Goal: Task Accomplishment & Management: Manage account settings

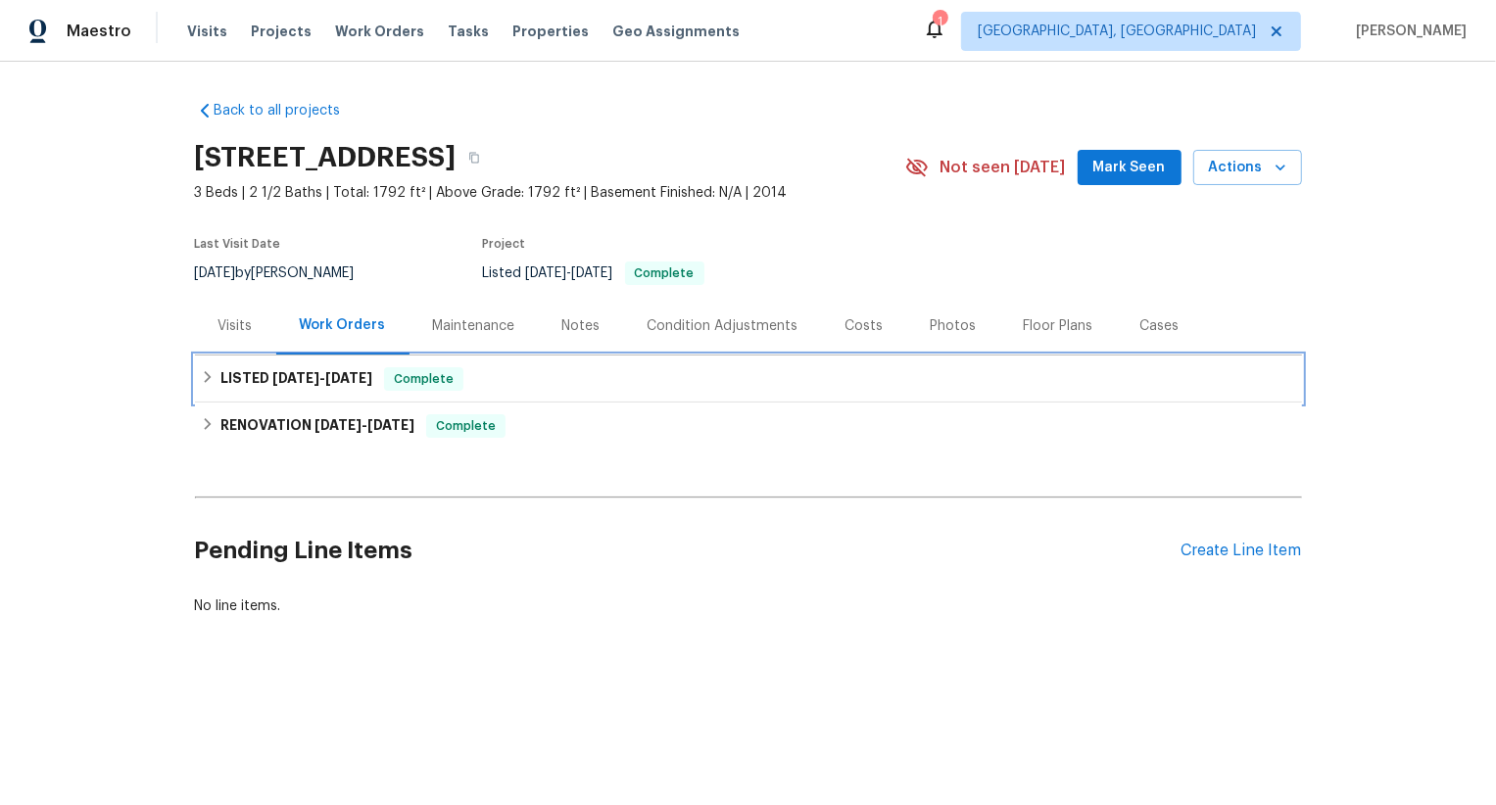
click at [610, 362] on div "LISTED [DATE] - [DATE] Complete" at bounding box center [748, 379] width 1107 height 47
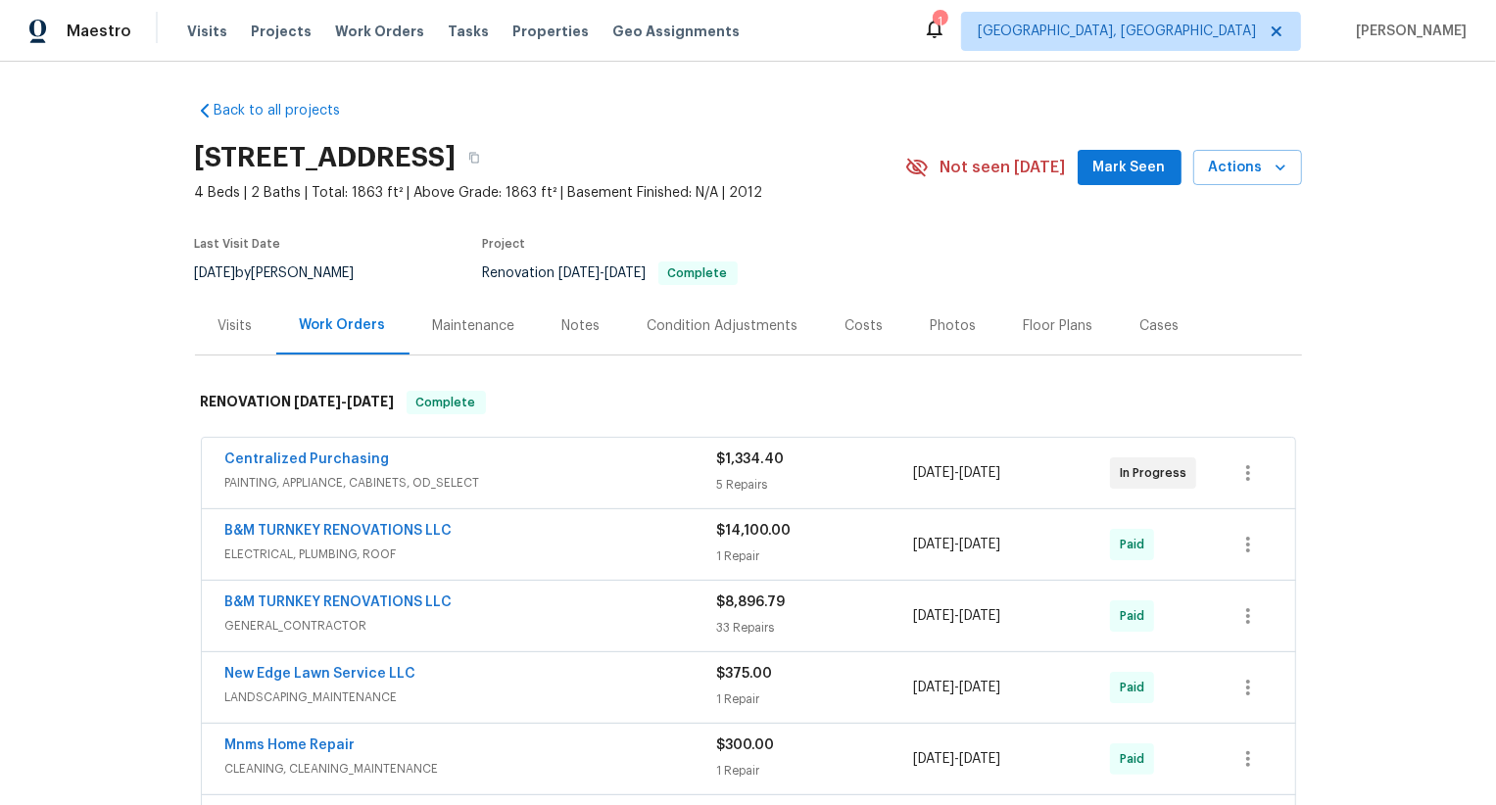
scroll to position [428, 0]
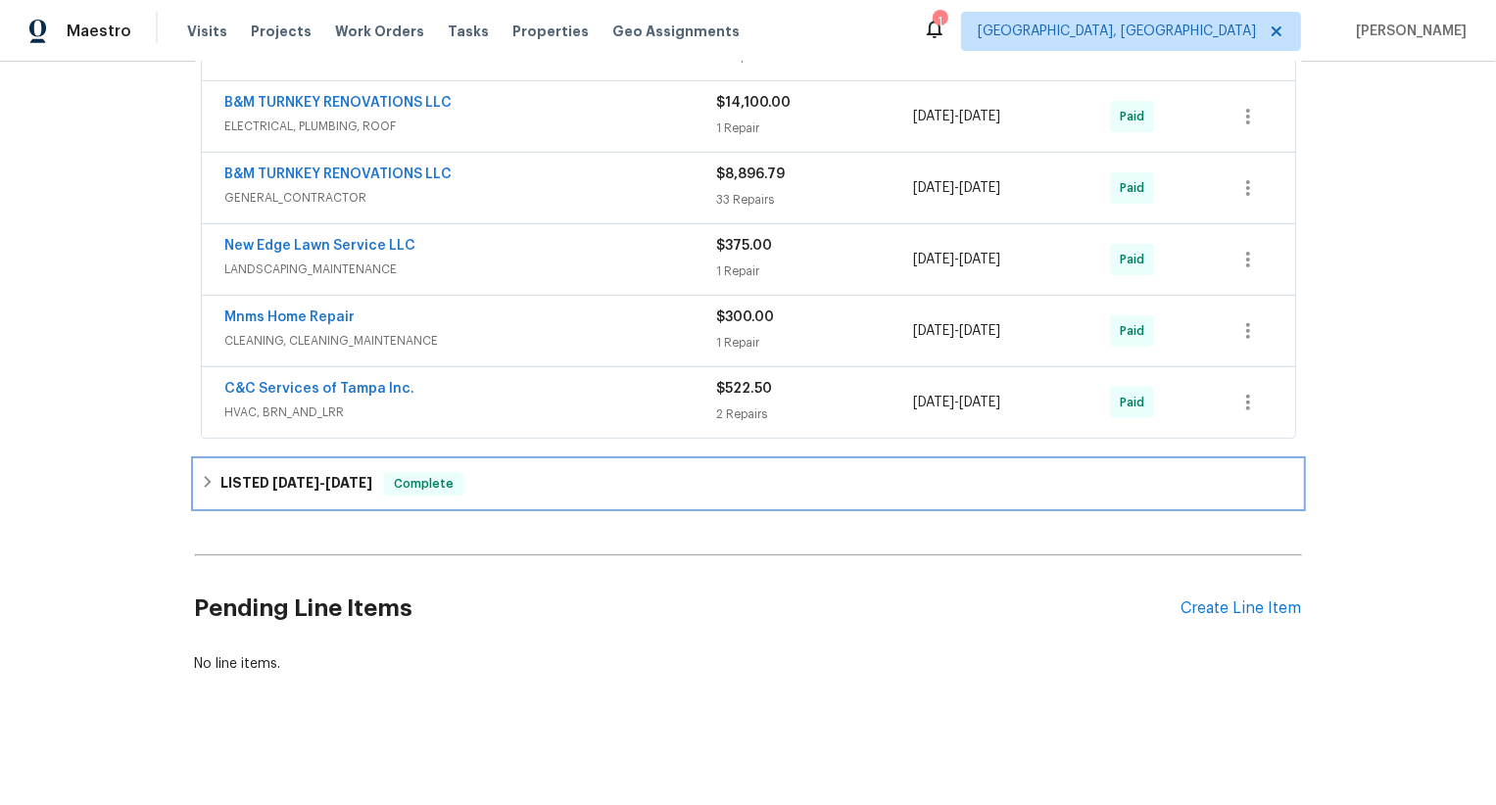
click at [367, 485] on span "[DATE]" at bounding box center [348, 483] width 47 height 14
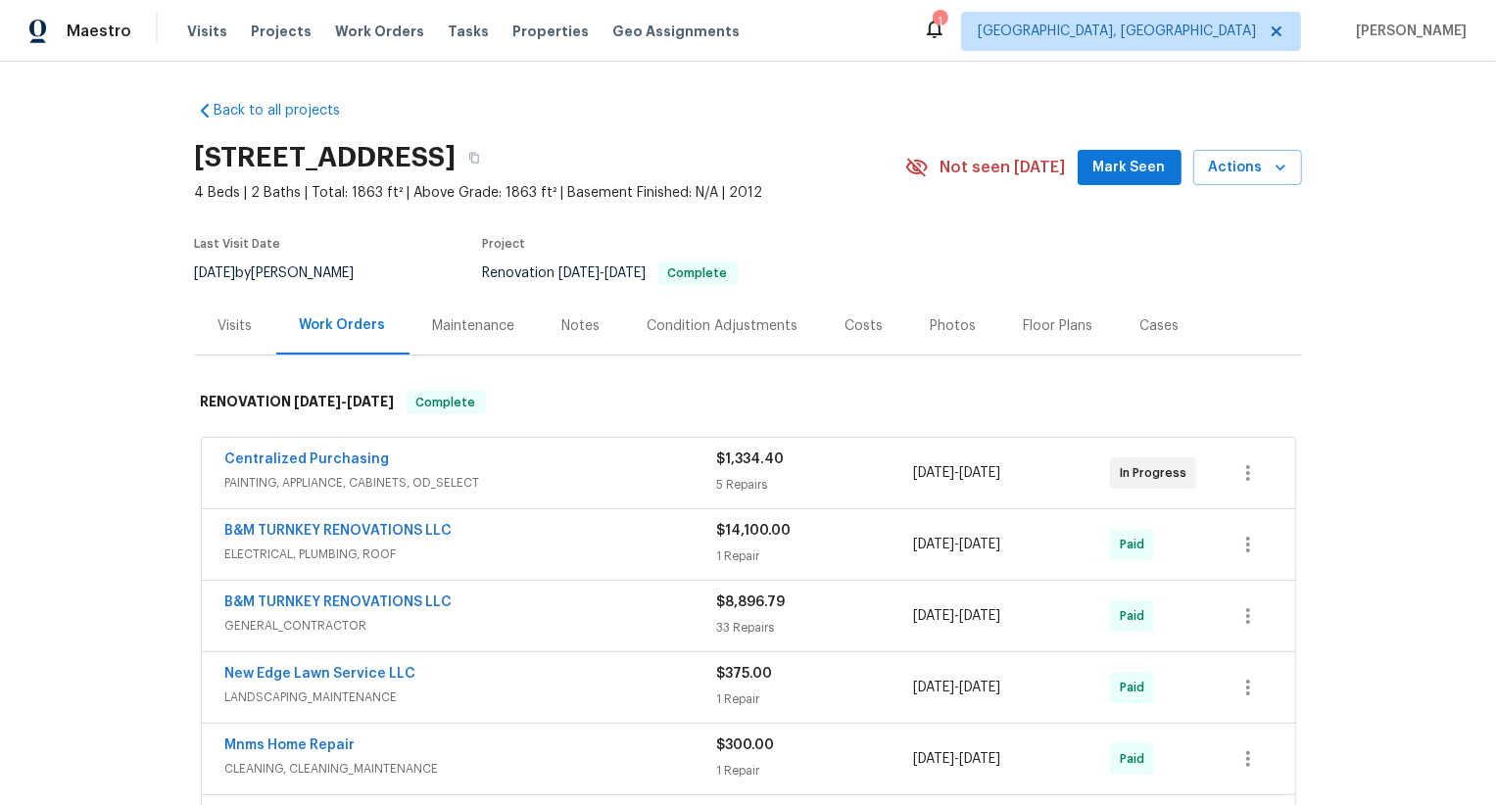
scroll to position [428, 0]
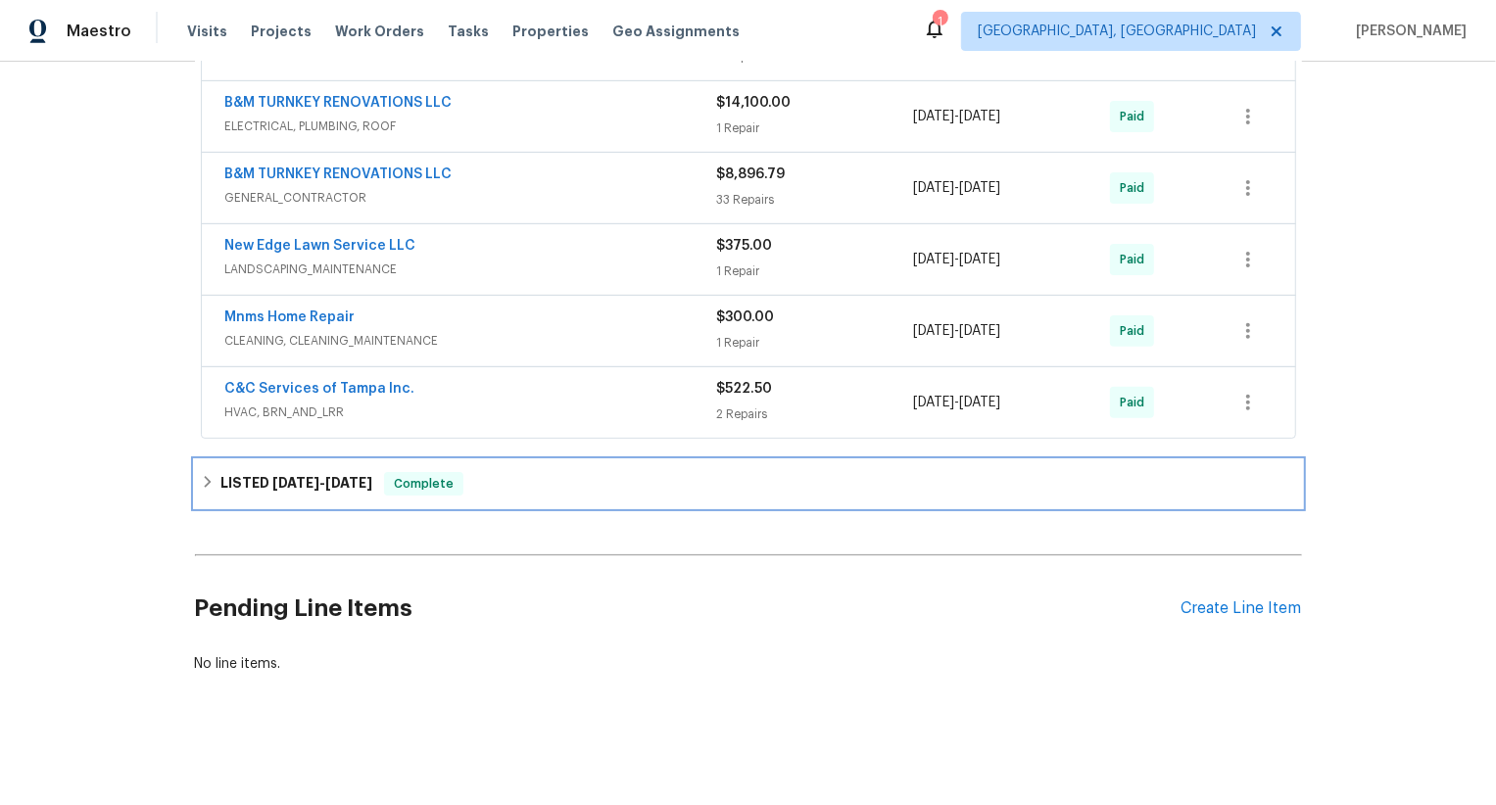
click at [469, 477] on div "LISTED [DATE] - [DATE] Complete" at bounding box center [748, 484] width 1095 height 24
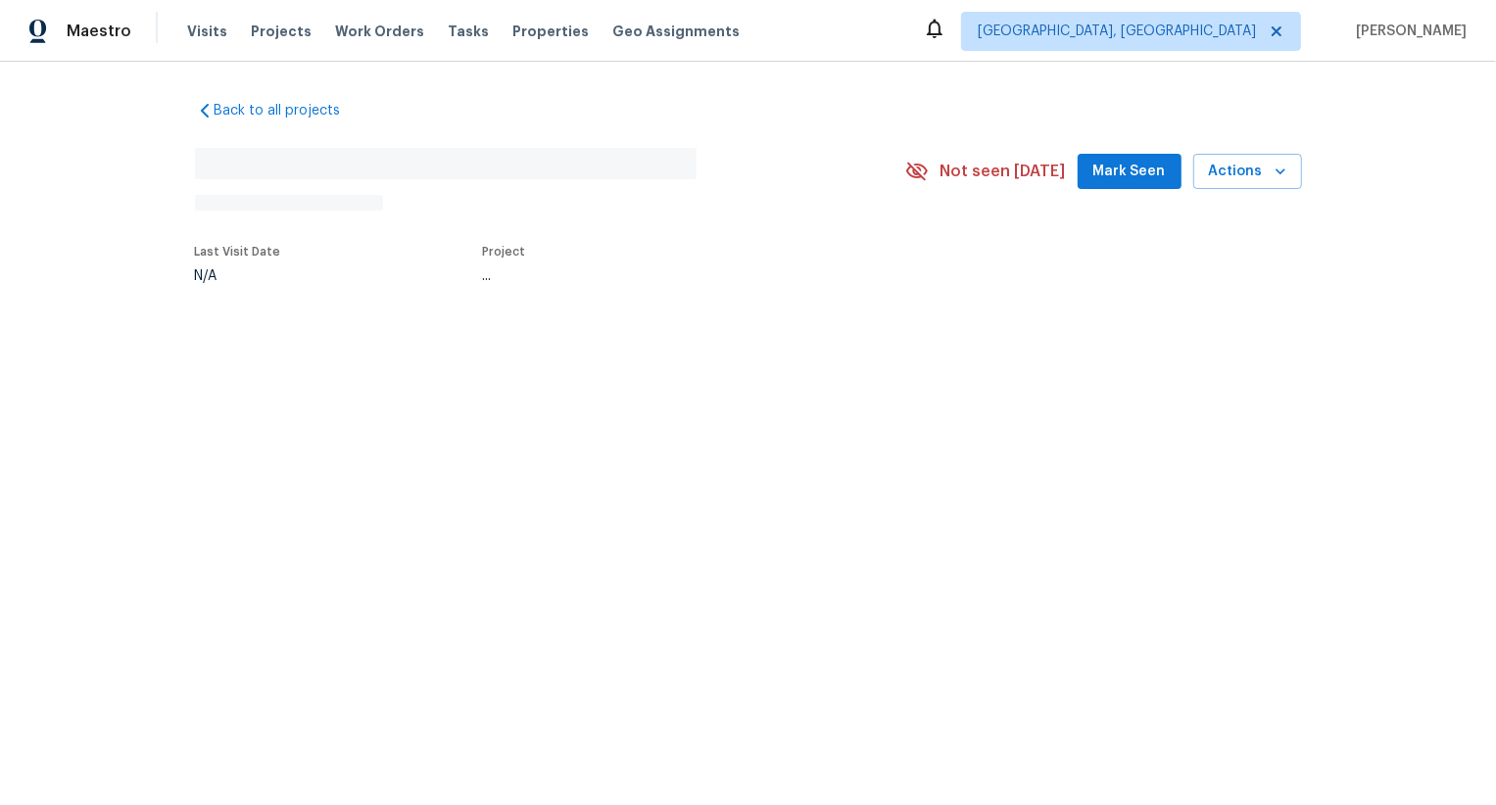
click at [719, 274] on div "..." at bounding box center [671, 276] width 376 height 14
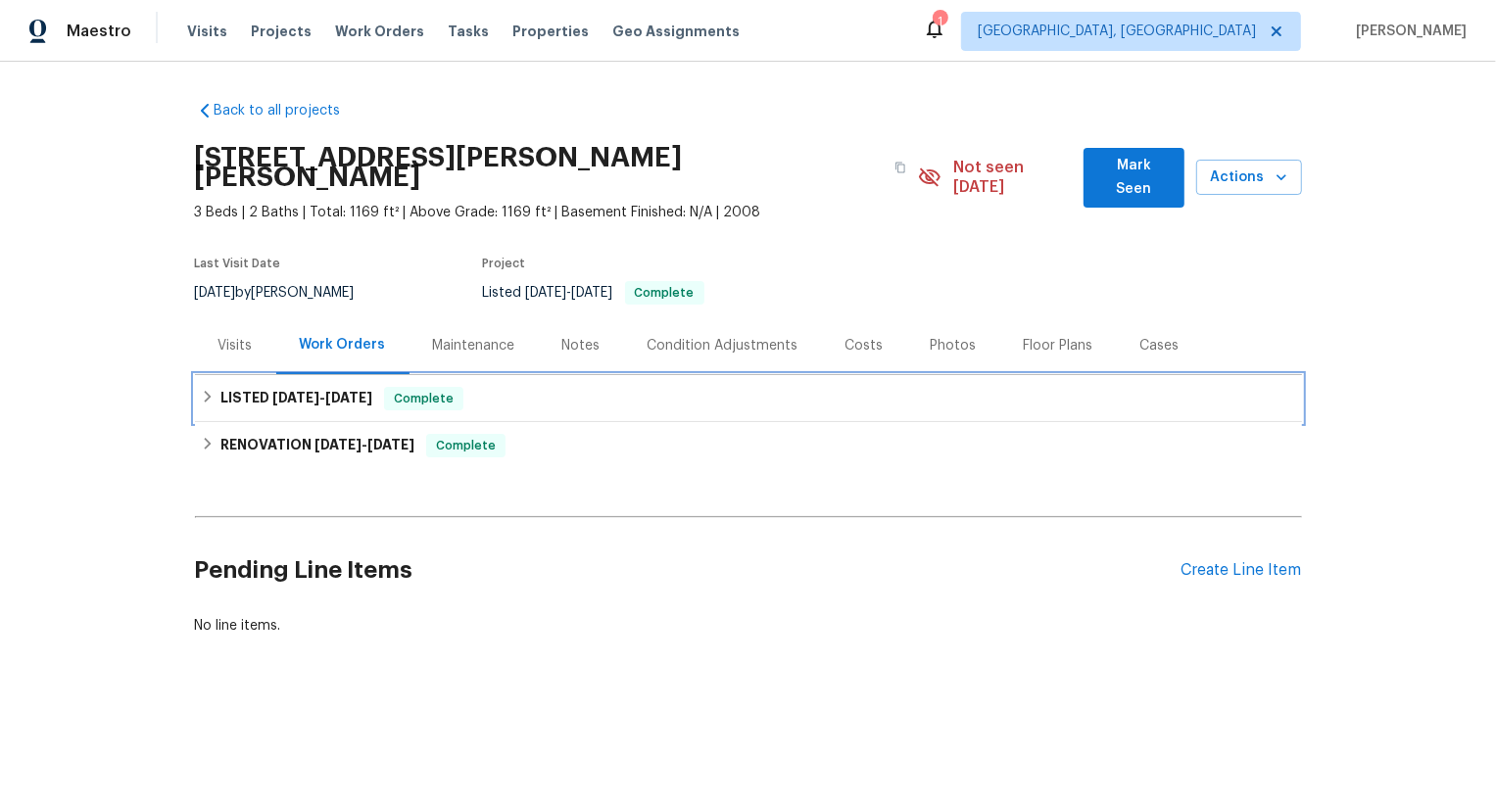
click at [495, 387] on div "LISTED [DATE] - [DATE] Complete" at bounding box center [748, 399] width 1095 height 24
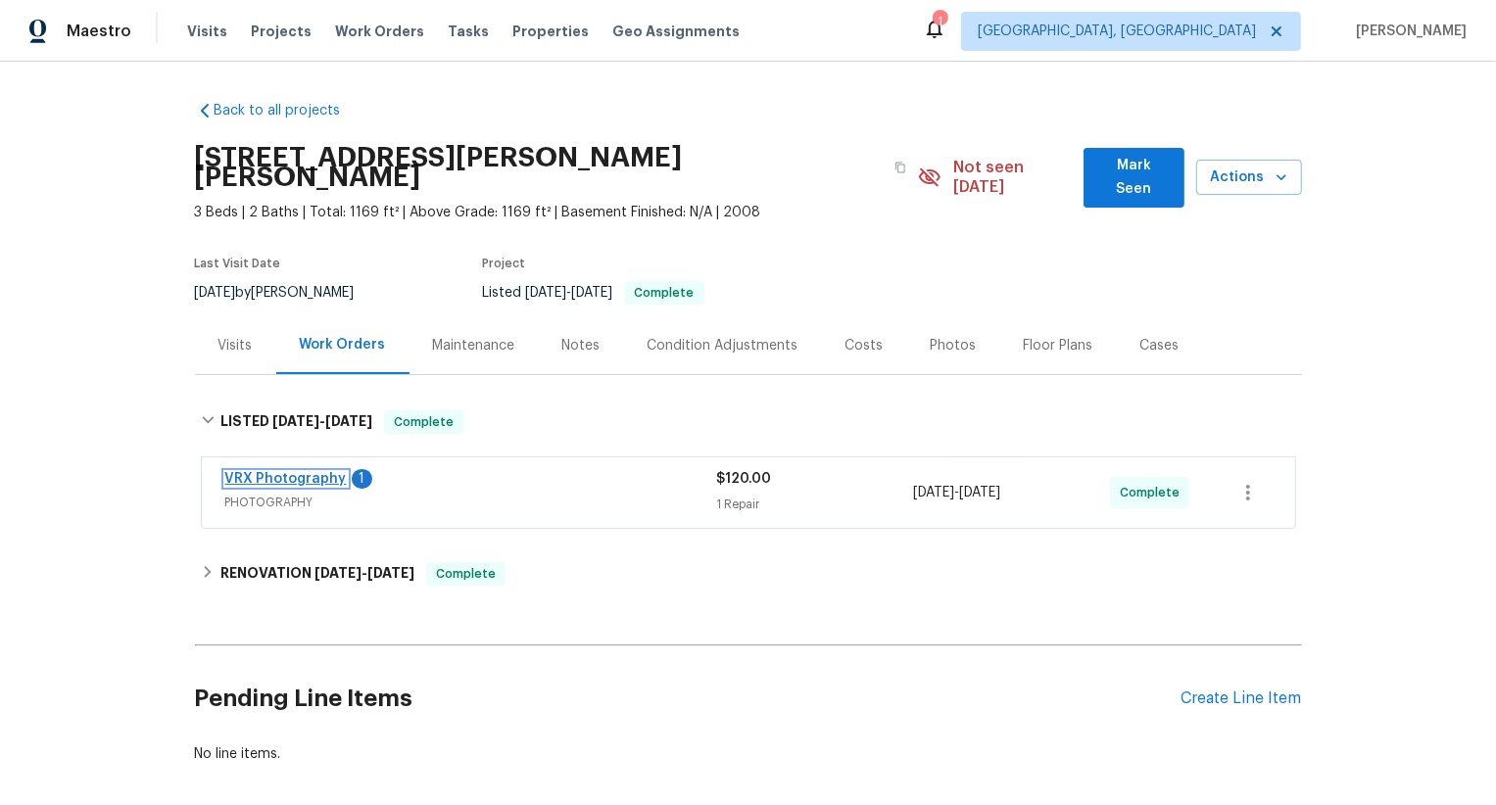
click at [315, 472] on link "VRX Photography" at bounding box center [285, 479] width 121 height 14
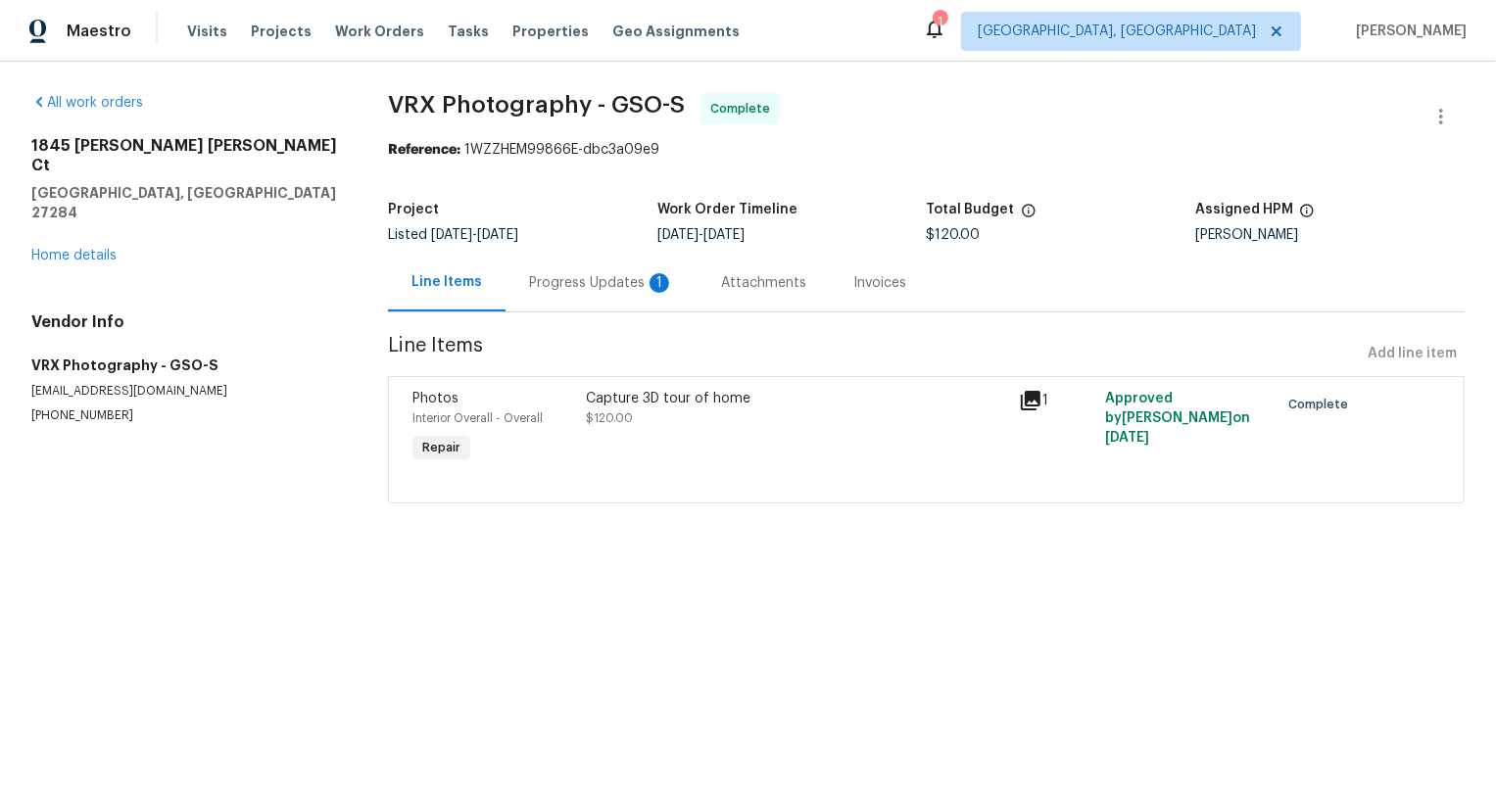
click at [598, 295] on div "Progress Updates 1" at bounding box center [601, 283] width 192 height 58
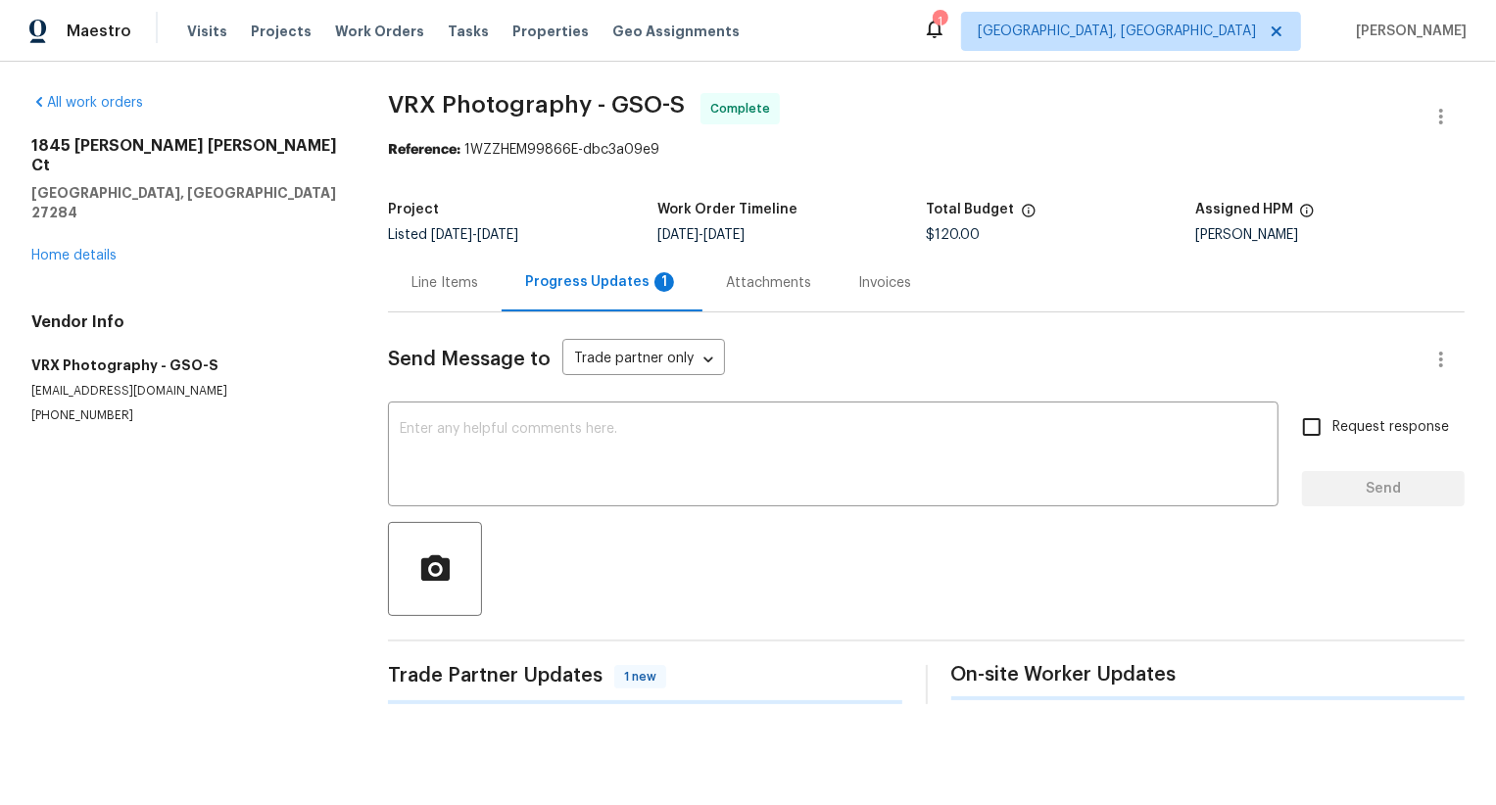
click at [598, 295] on div "Progress Updates 1" at bounding box center [602, 283] width 201 height 58
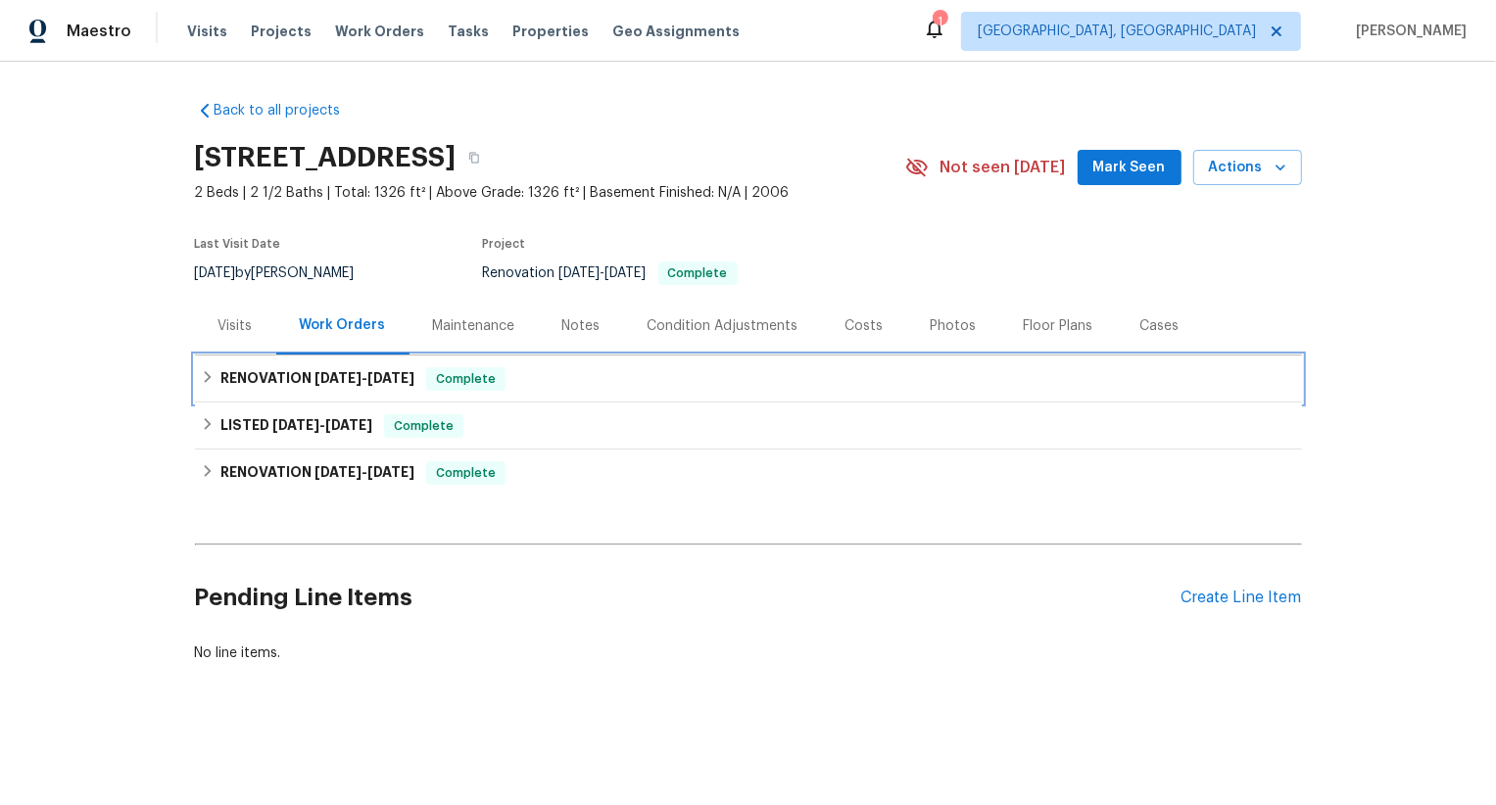
click at [443, 383] on span "Complete" at bounding box center [465, 379] width 75 height 20
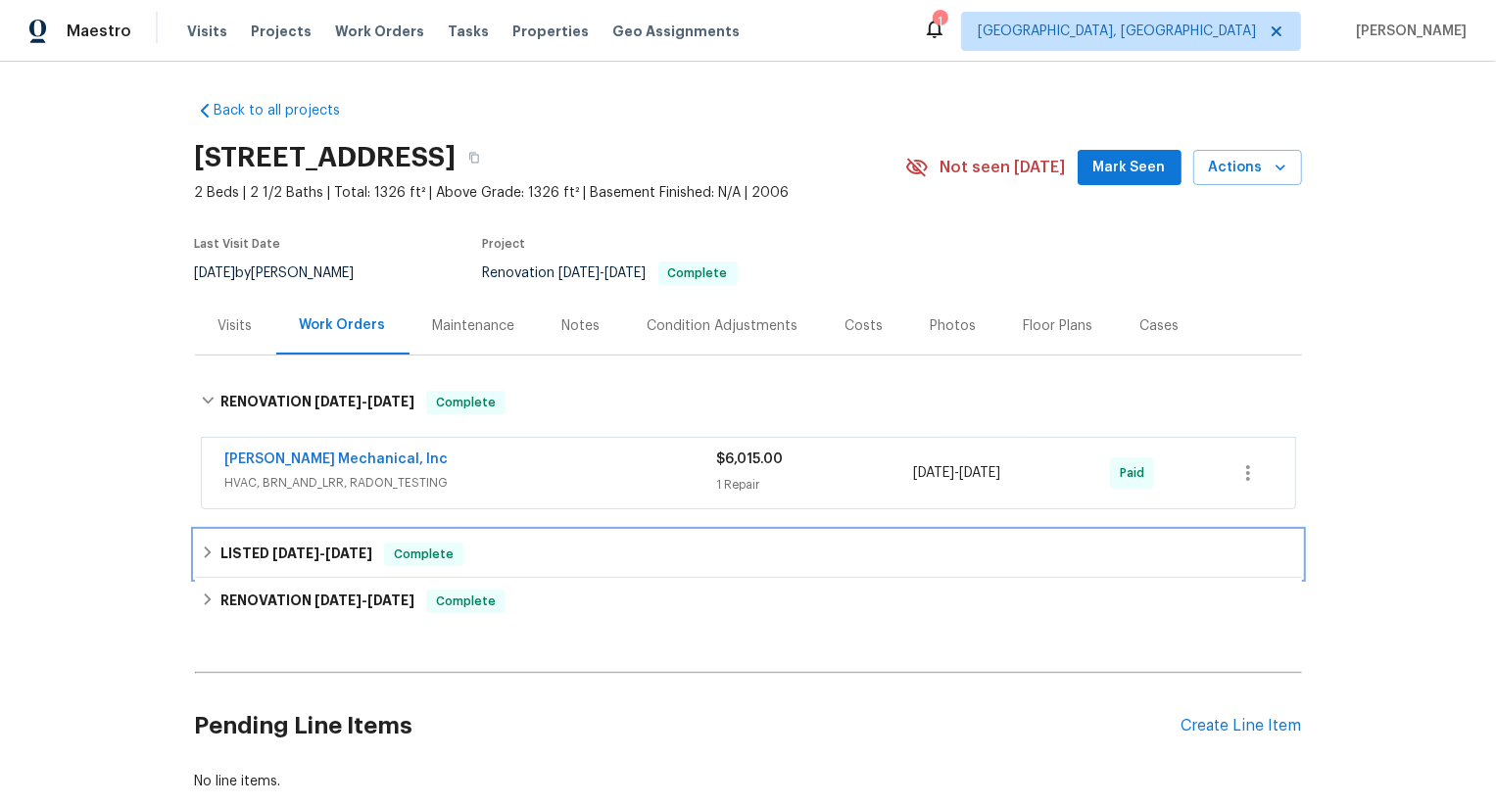
click at [414, 552] on span "Complete" at bounding box center [423, 555] width 75 height 20
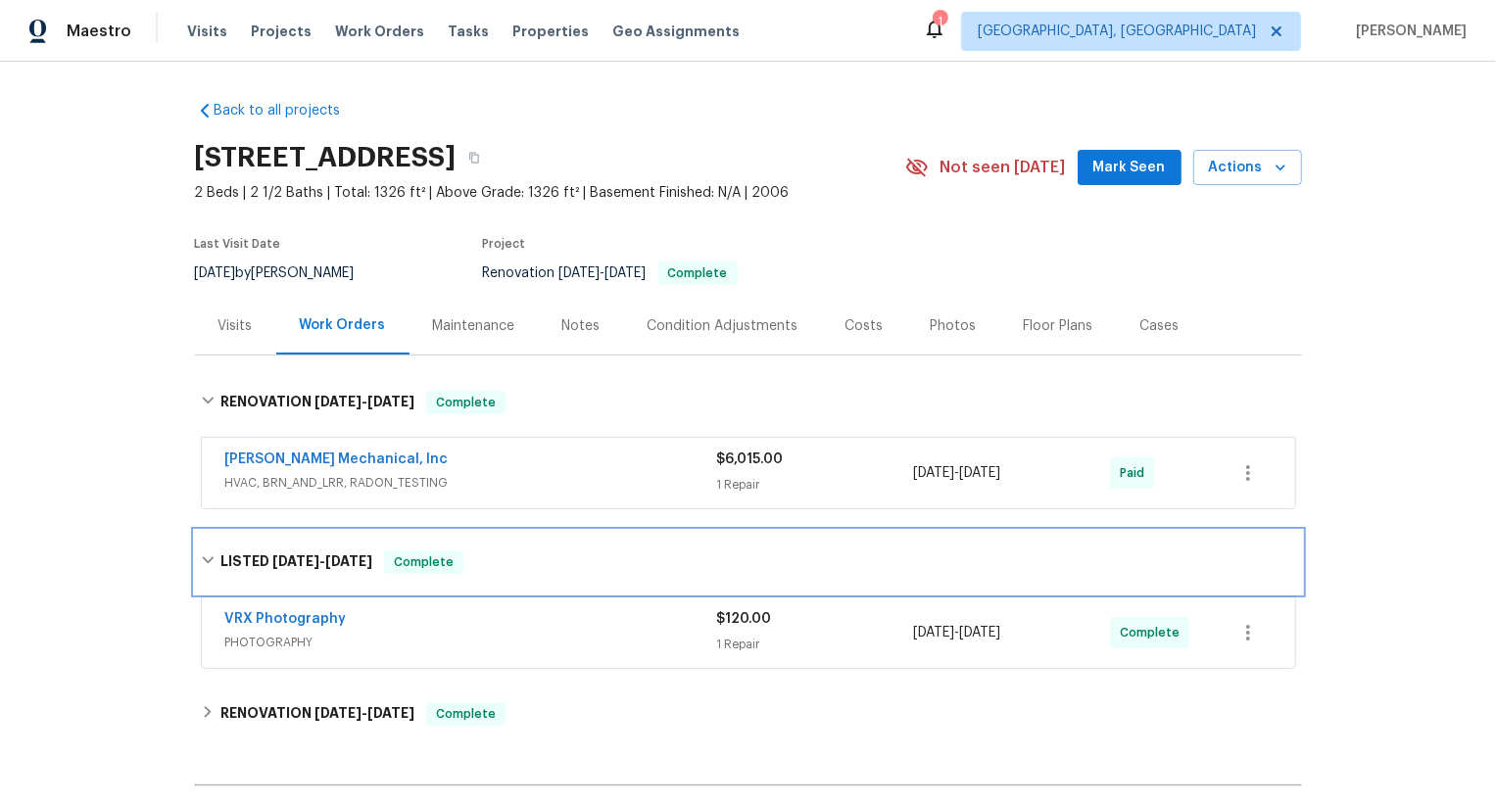
scroll to position [90, 0]
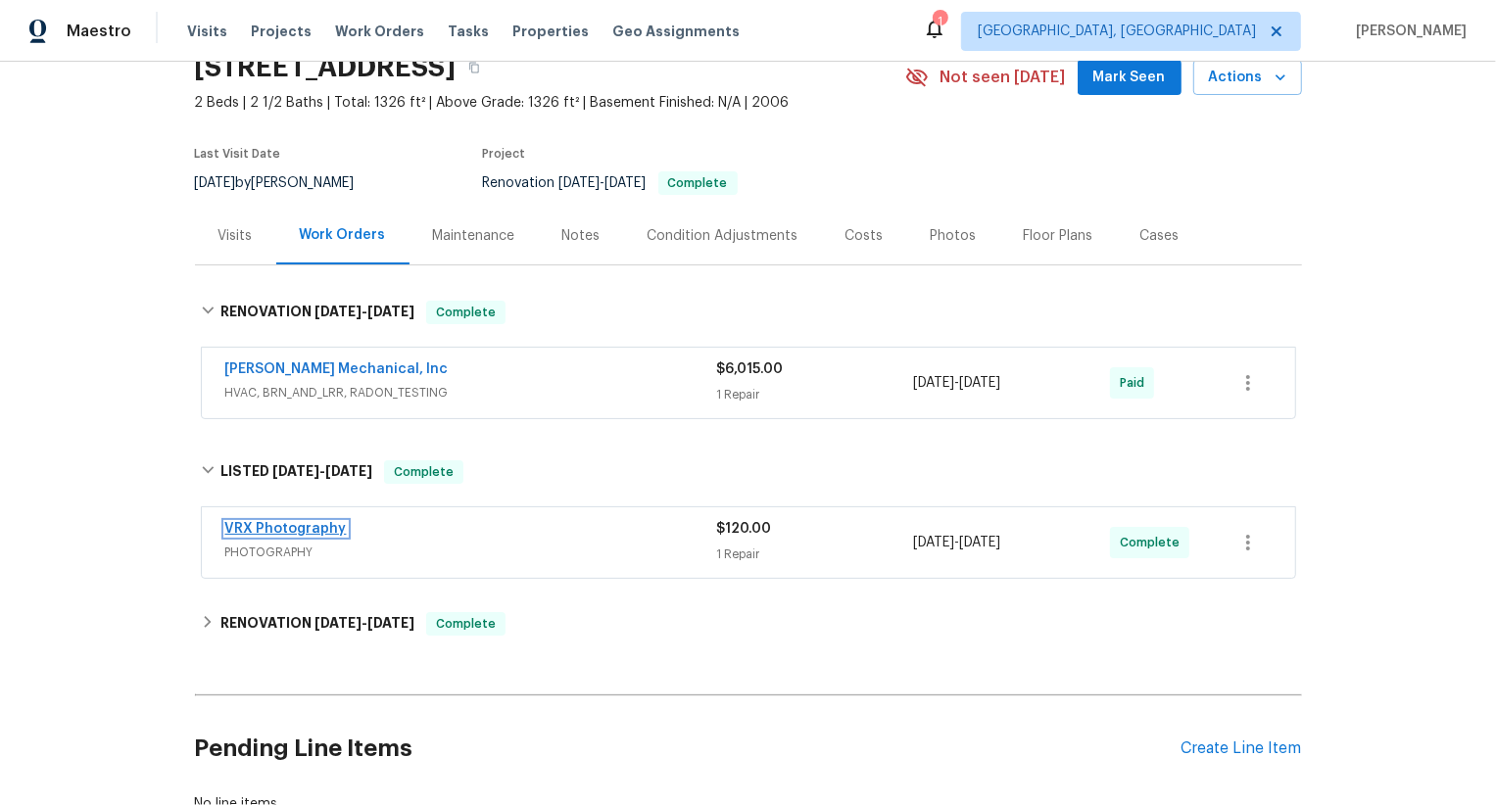
click at [288, 528] on link "VRX Photography" at bounding box center [285, 529] width 121 height 14
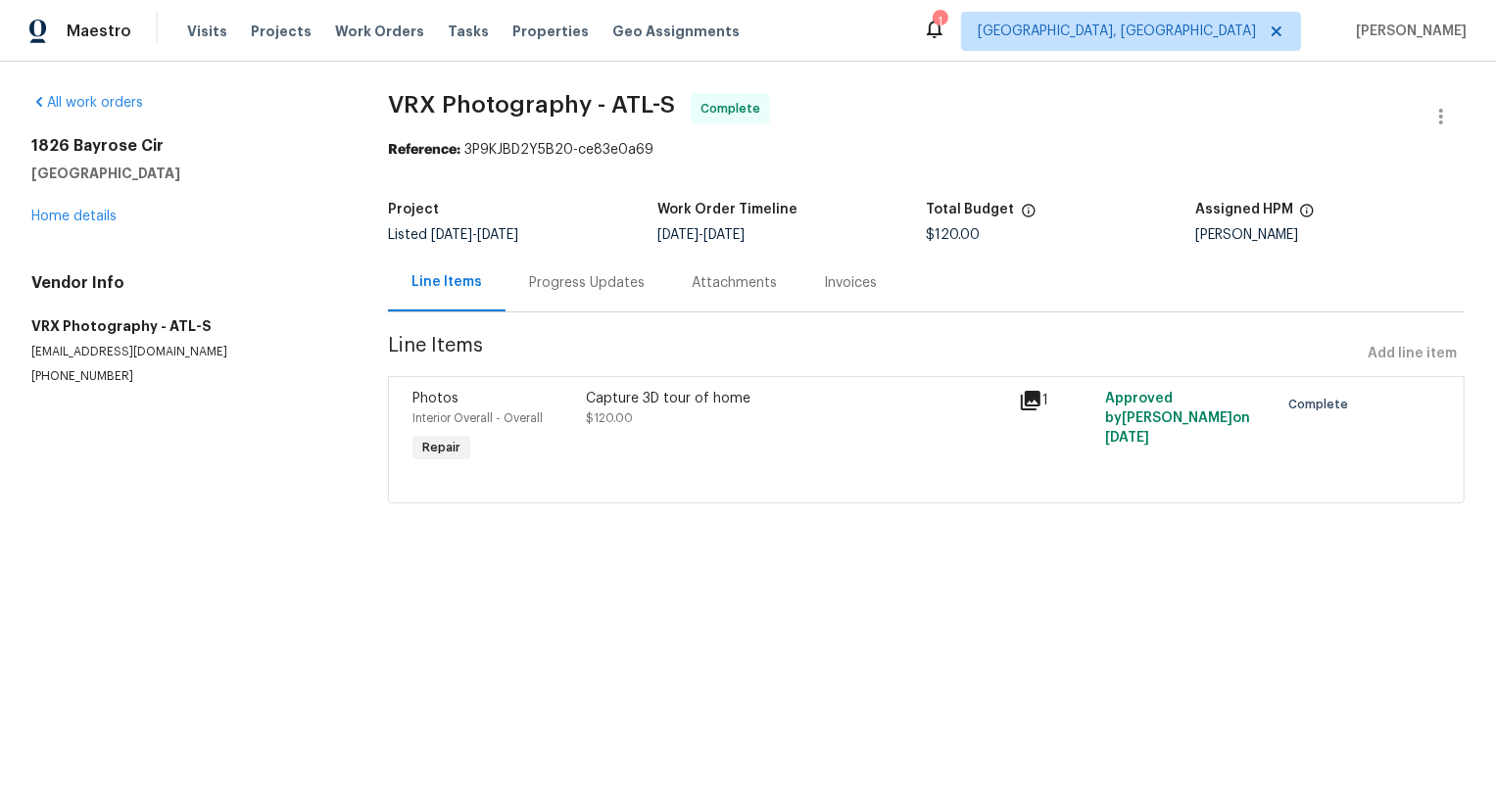
click at [554, 296] on div "Progress Updates" at bounding box center [586, 283] width 163 height 58
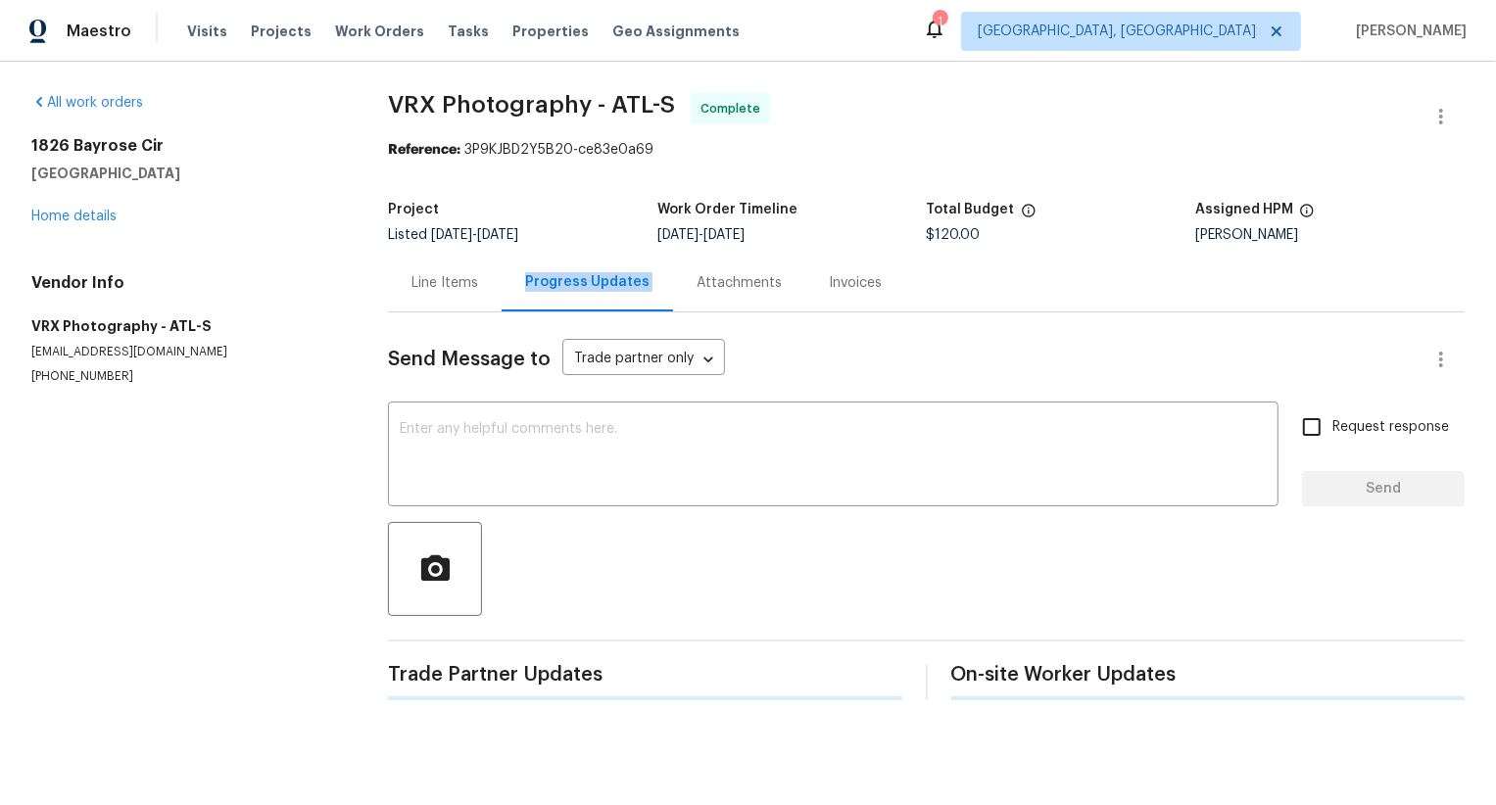
click at [554, 296] on div "Progress Updates" at bounding box center [587, 283] width 171 height 58
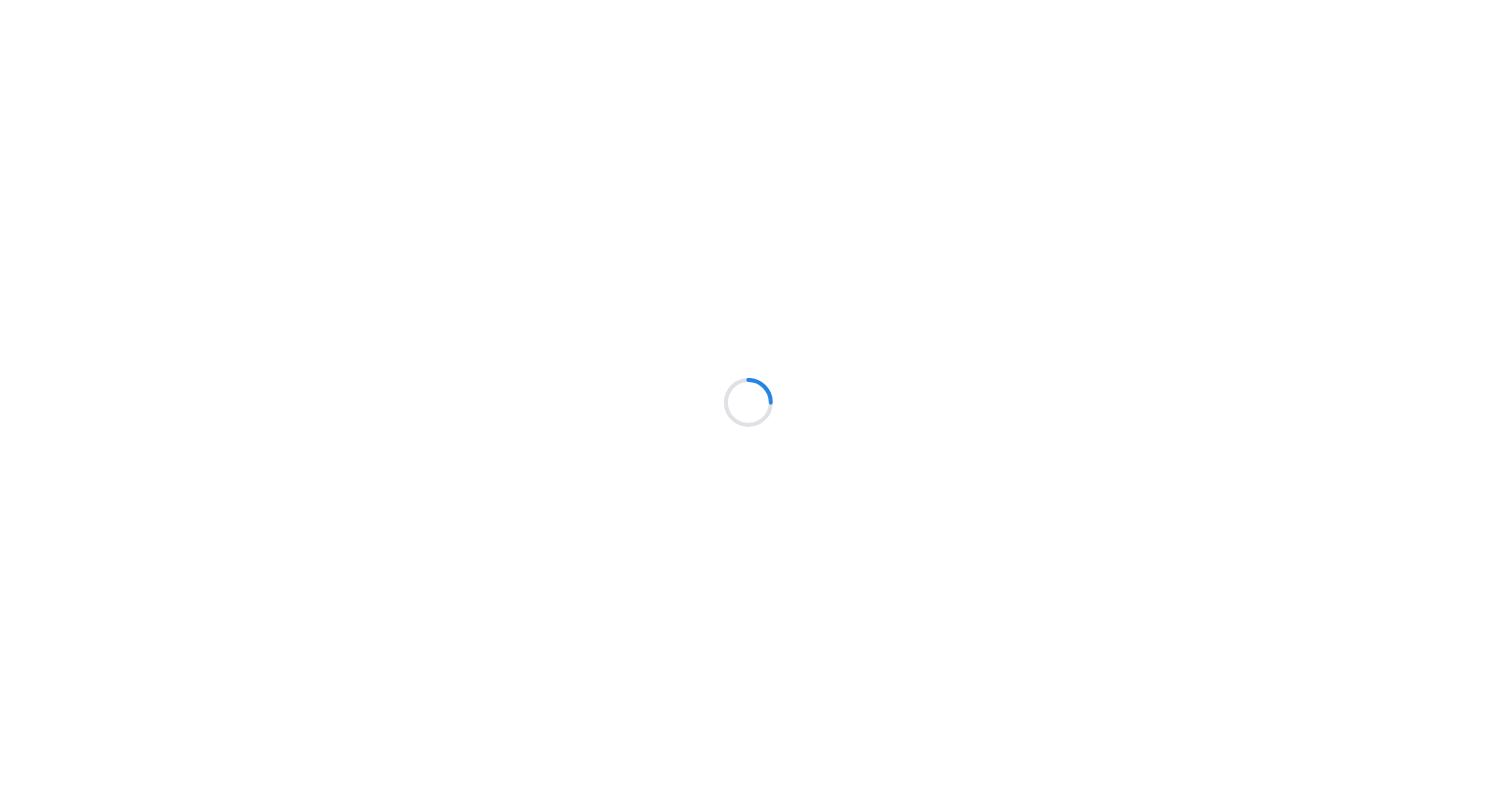
click at [732, 266] on div at bounding box center [748, 402] width 1496 height 805
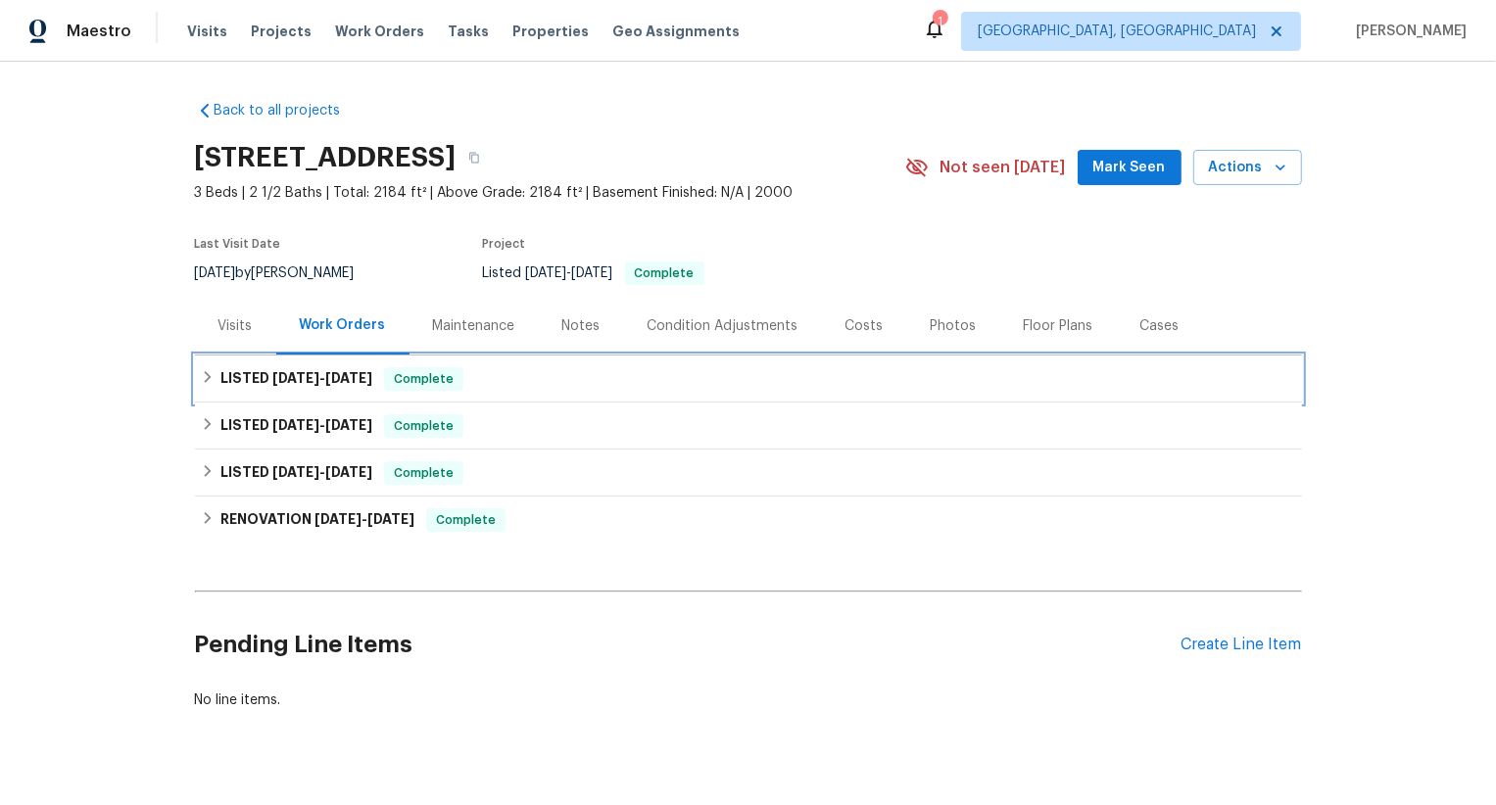
click at [499, 369] on div "LISTED [DATE] - [DATE] Complete" at bounding box center [748, 379] width 1095 height 24
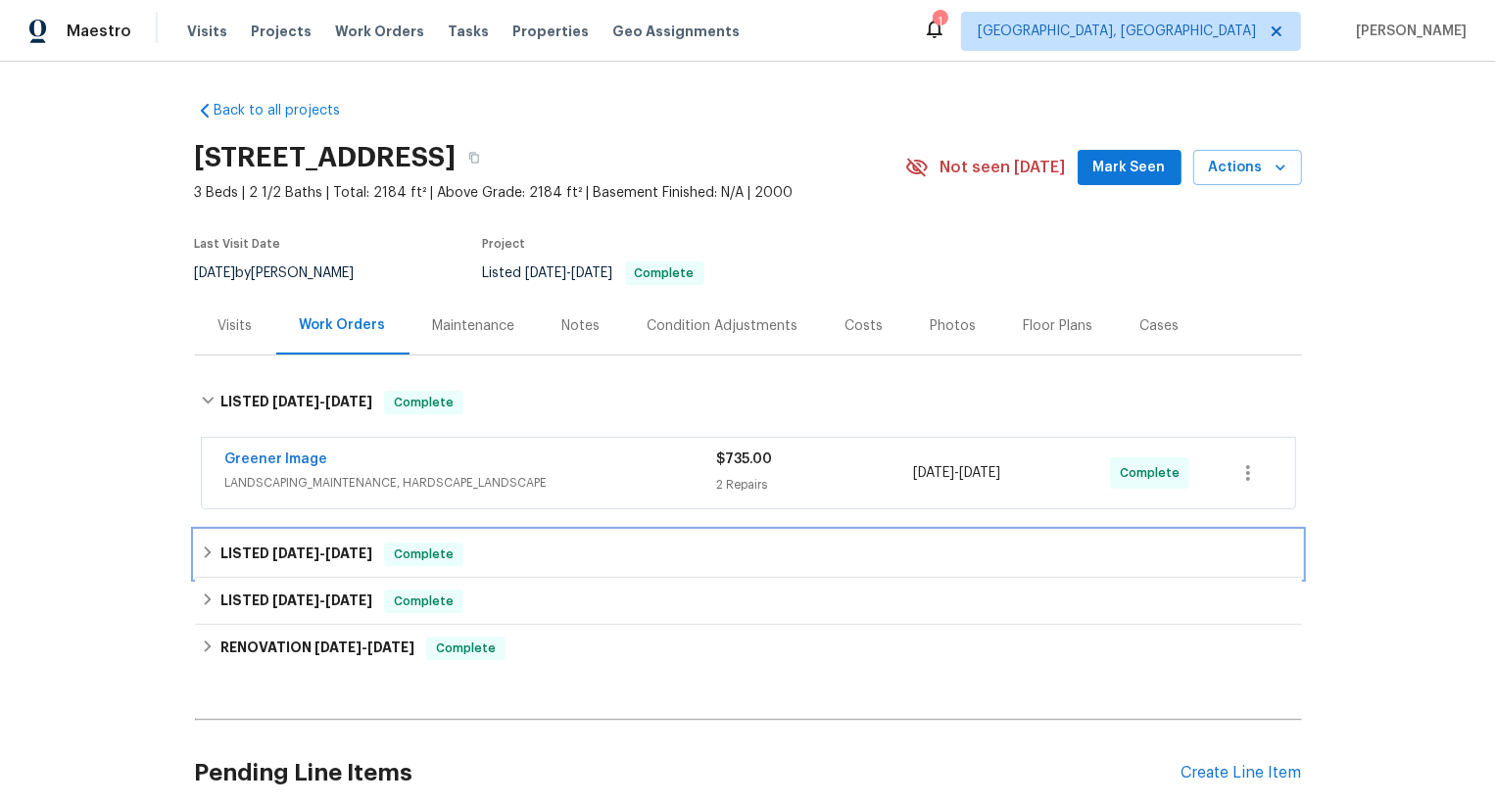
click at [388, 548] on div "LISTED [DATE] - [DATE] Complete" at bounding box center [748, 555] width 1095 height 24
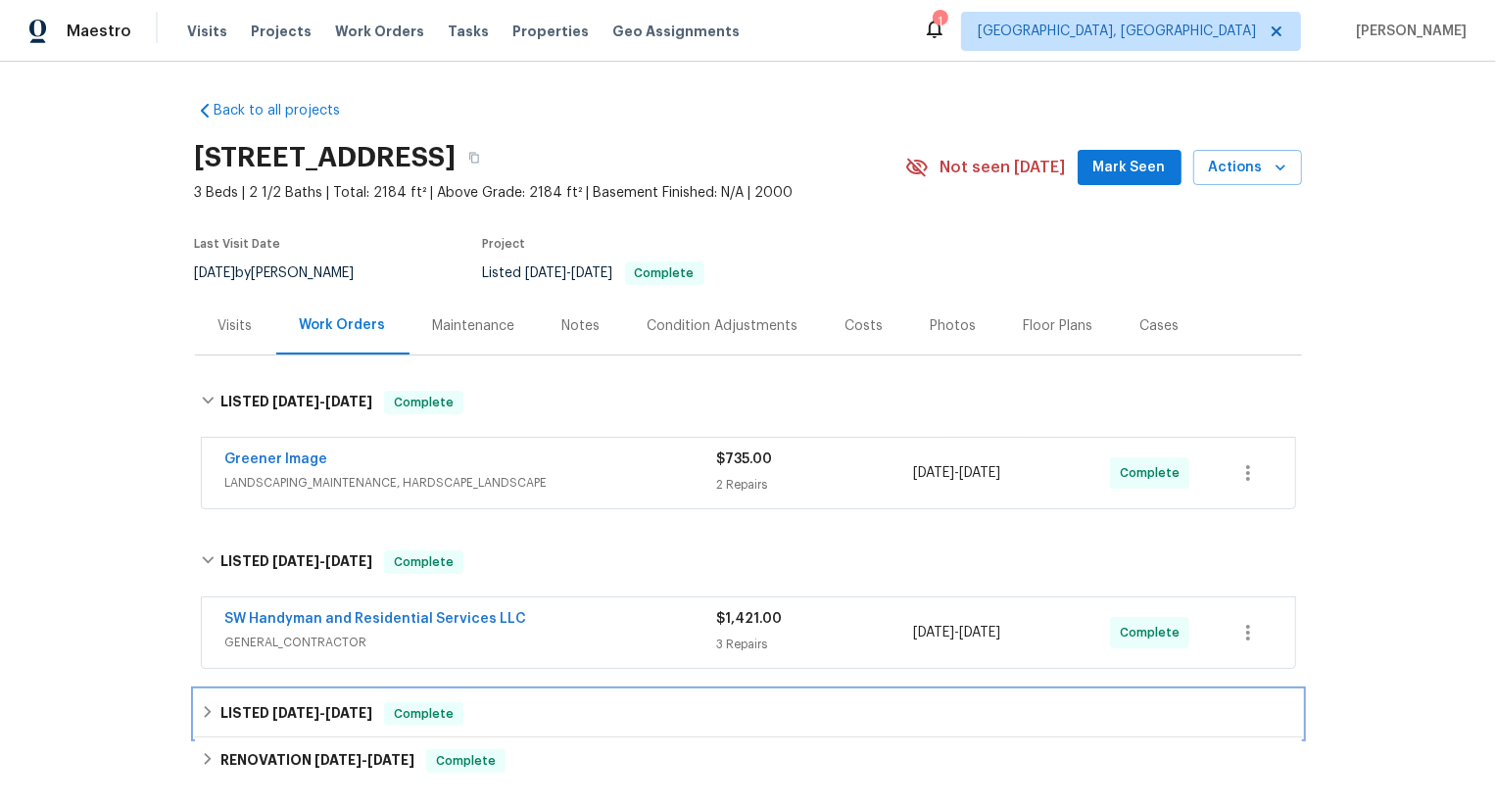
click at [338, 699] on div "LISTED [DATE] - [DATE] Complete" at bounding box center [748, 714] width 1107 height 47
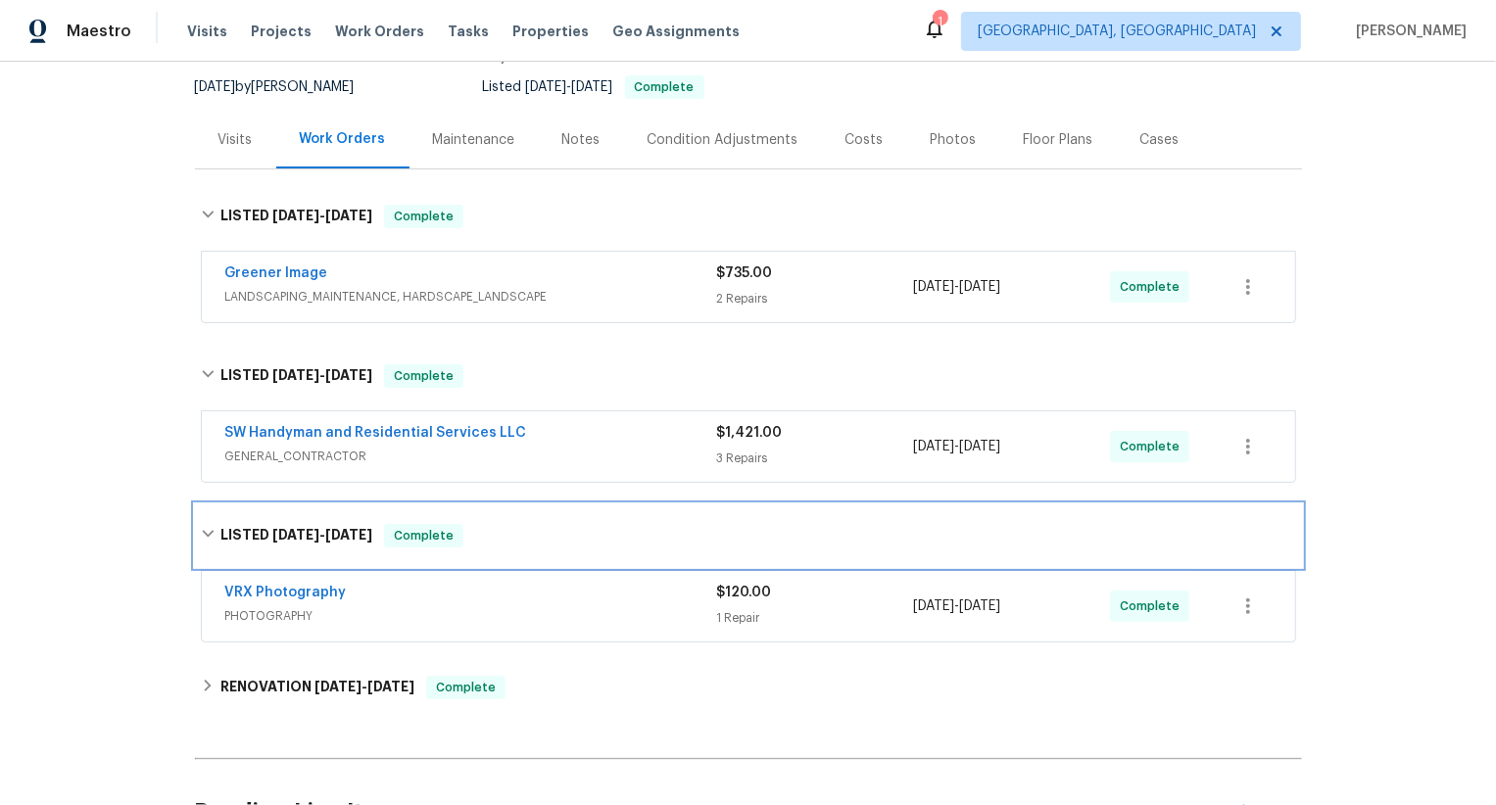
scroll to position [206, 0]
